Goal: Task Accomplishment & Management: Complete application form

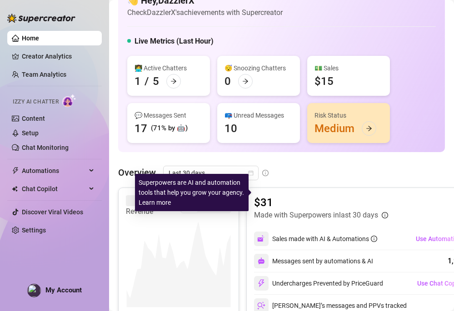
scroll to position [62, 0]
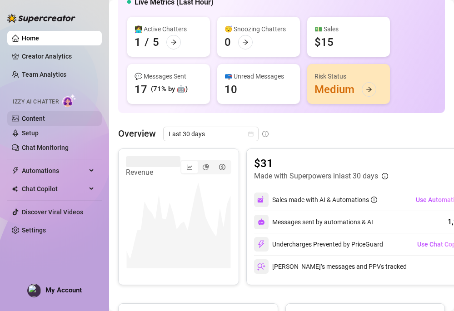
click at [45, 119] on link "Content" at bounding box center [33, 118] width 23 height 7
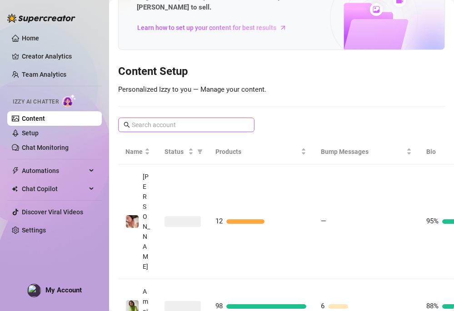
scroll to position [51, 0]
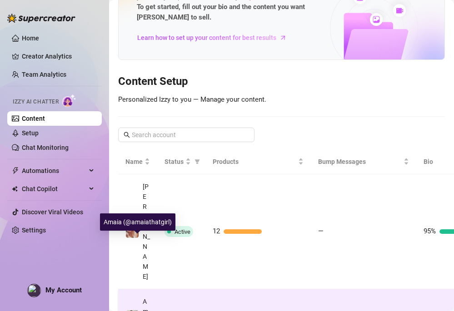
click at [138, 310] on span at bounding box center [132, 317] width 14 height 14
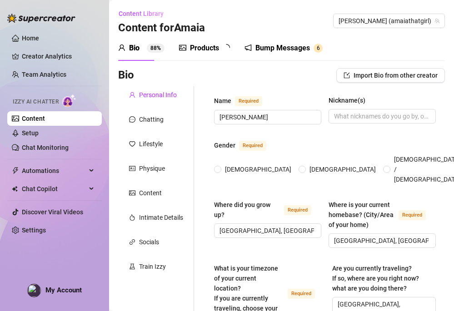
type input "[PERSON_NAME]"
type input "[GEOGRAPHIC_DATA], [GEOGRAPHIC_DATA]"
type textarea "[GEOGRAPHIC_DATA], [GEOGRAPHIC_DATA], studying"
type input "[DEMOGRAPHIC_DATA]"
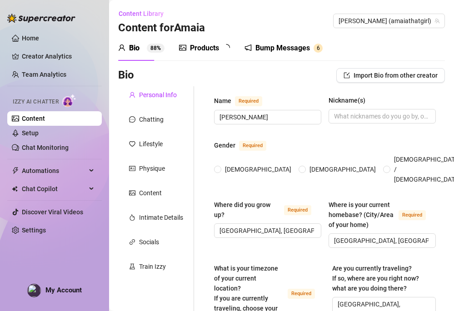
type input "single"
type input "No"
type input "I am currently studying in university"
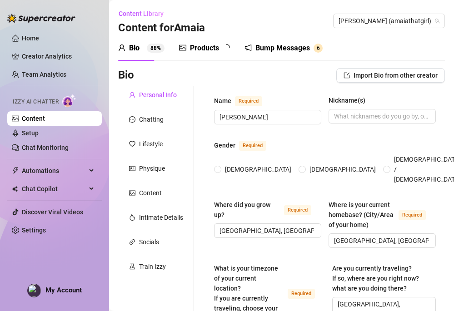
type input "I was a surgical instrumentation student"
type input "Undergraduate"
type input "[DEMOGRAPHIC_DATA]"
type input "I believe in [DEMOGRAPHIC_DATA], and I believe a lot in energies and vibrations."
type textarea "be financially free to achieve a stable life"
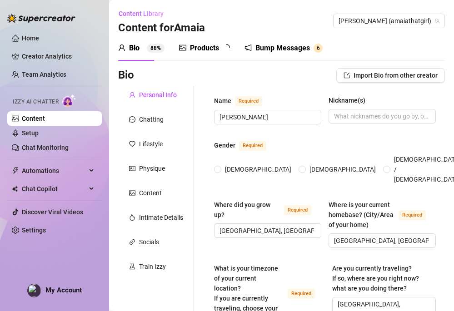
type textarea "Besides attending classes, I also work [DEMOGRAPHIC_DATA] as a nurse for four h…"
radio input "true"
type input "[DATE]"
click at [200, 48] on div "Products" at bounding box center [204, 48] width 29 height 11
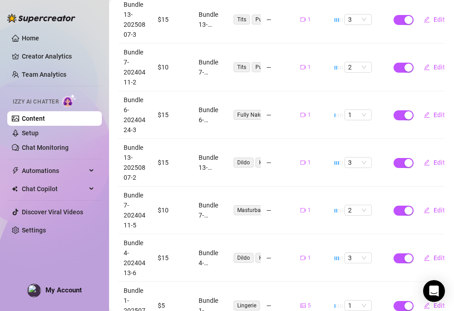
scroll to position [250, 0]
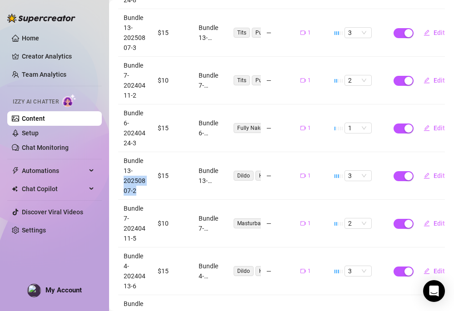
drag, startPoint x: 138, startPoint y: 149, endPoint x: 121, endPoint y: 142, distance: 18.3
click at [121, 152] on td "Bundle13-20250807-2" at bounding box center [135, 176] width 34 height 48
click at [434, 172] on span "Edit" at bounding box center [438, 175] width 11 height 7
type textarea "Type your message here..."
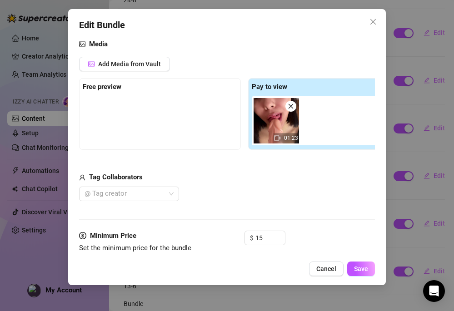
scroll to position [291, 0]
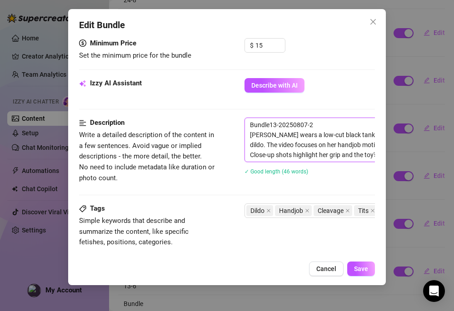
click at [303, 145] on textarea "Bundle13-20250807-2 [PERSON_NAME] wears a low-cut black tank top, showing off h…" at bounding box center [403, 140] width 317 height 44
drag, startPoint x: 302, startPoint y: 137, endPoint x: 333, endPoint y: 151, distance: 34.3
click at [333, 151] on textarea "Bundle13-20250807-2 [PERSON_NAME] wears a low-cut black tank top, showing off h…" at bounding box center [403, 140] width 317 height 44
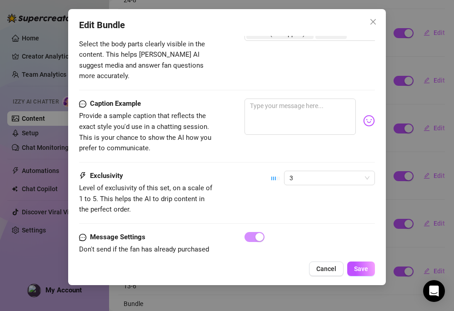
scroll to position [546, 0]
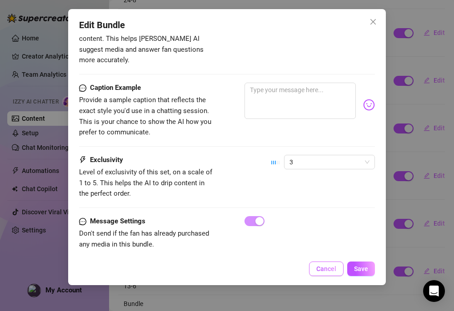
click at [327, 267] on span "Cancel" at bounding box center [326, 268] width 20 height 7
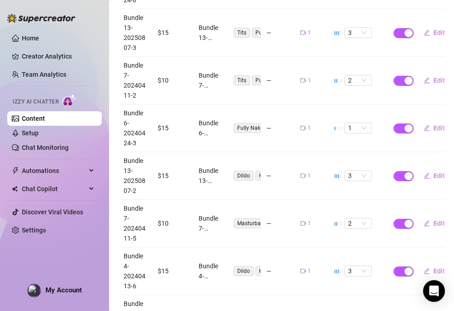
scroll to position [311, 0]
